Goal: Transaction & Acquisition: Subscribe to service/newsletter

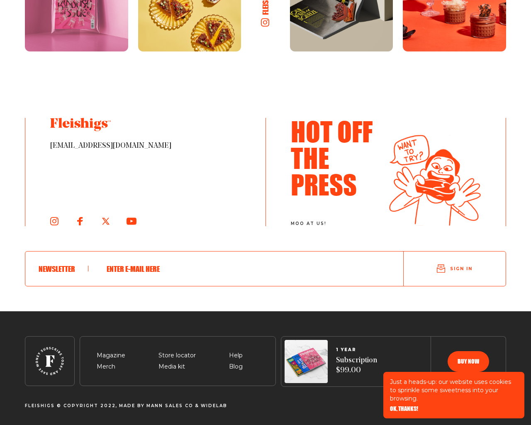
scroll to position [1808, 0]
type input "[EMAIL_ADDRESS][DOMAIN_NAME]"
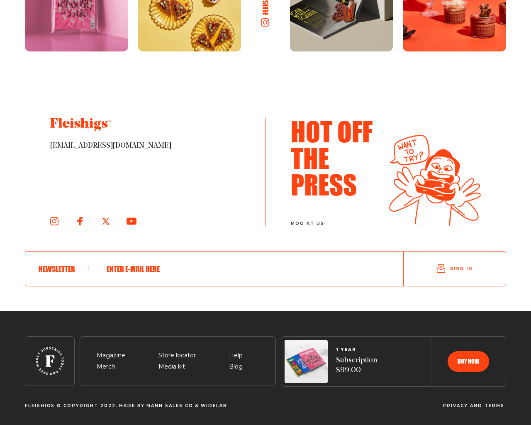
scroll to position [1222, 0]
type input "testing@example.com"
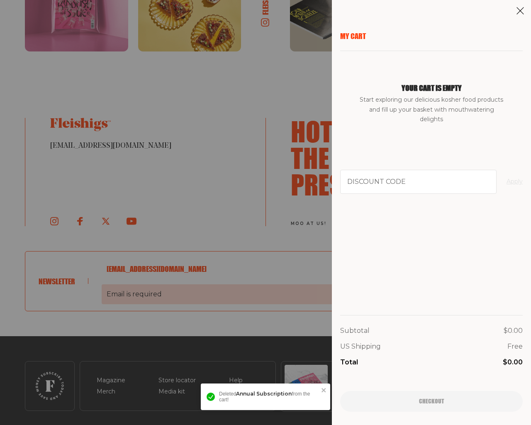
scroll to position [1247, 0]
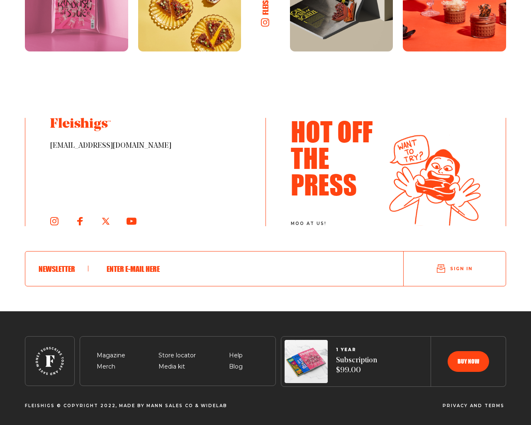
scroll to position [726, 0]
type input "[EMAIL_ADDRESS][DOMAIN_NAME]"
type input "e"
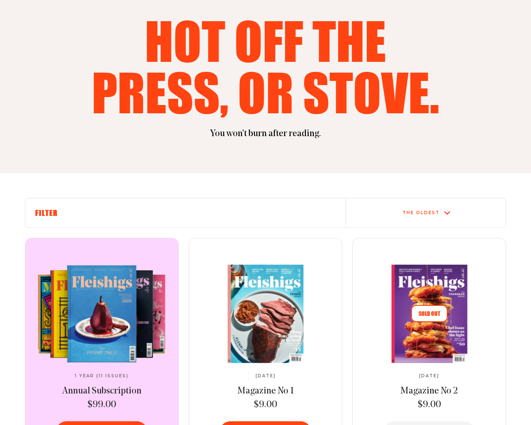
scroll to position [1310, 0]
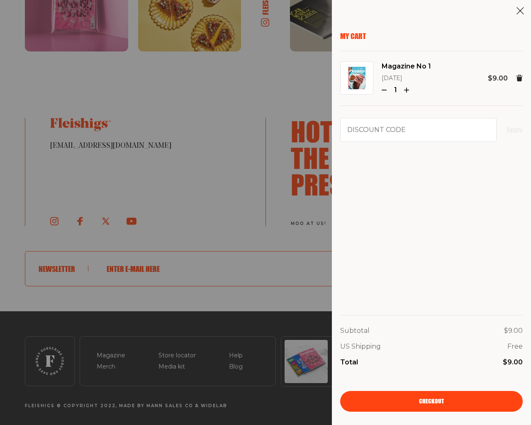
type input "94102"
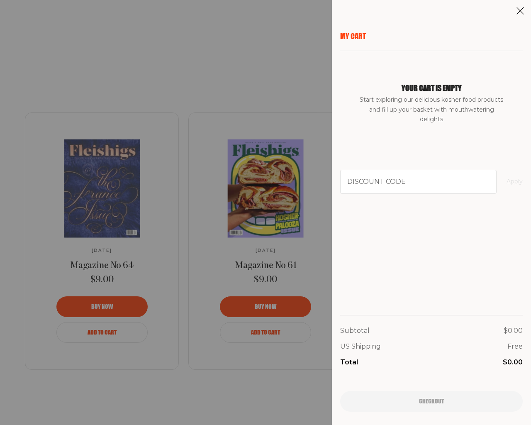
scroll to position [1798, 0]
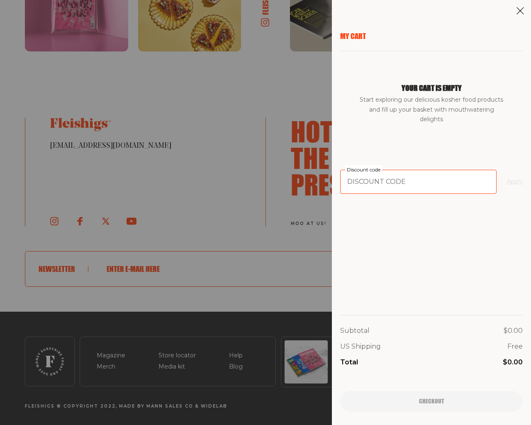
type input "94102"
type input "testing@example.com"
